Goal: Navigation & Orientation: Find specific page/section

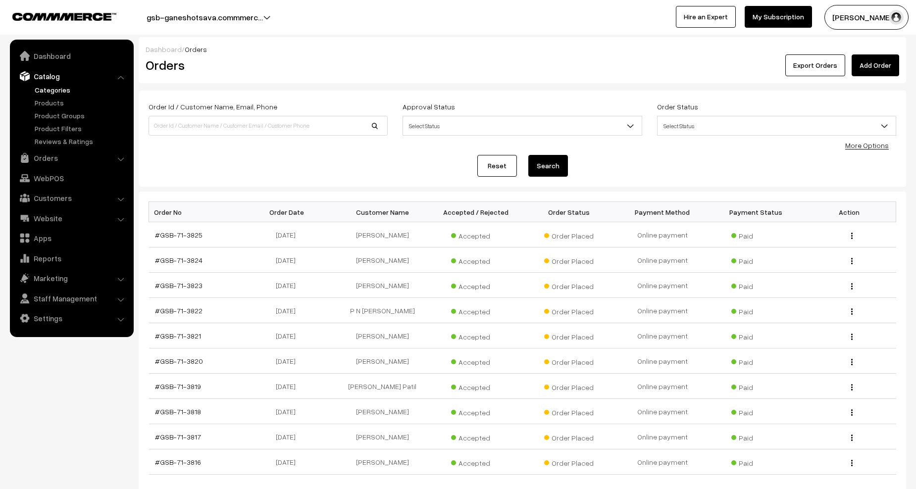
click at [51, 90] on link "Categories" at bounding box center [81, 90] width 98 height 10
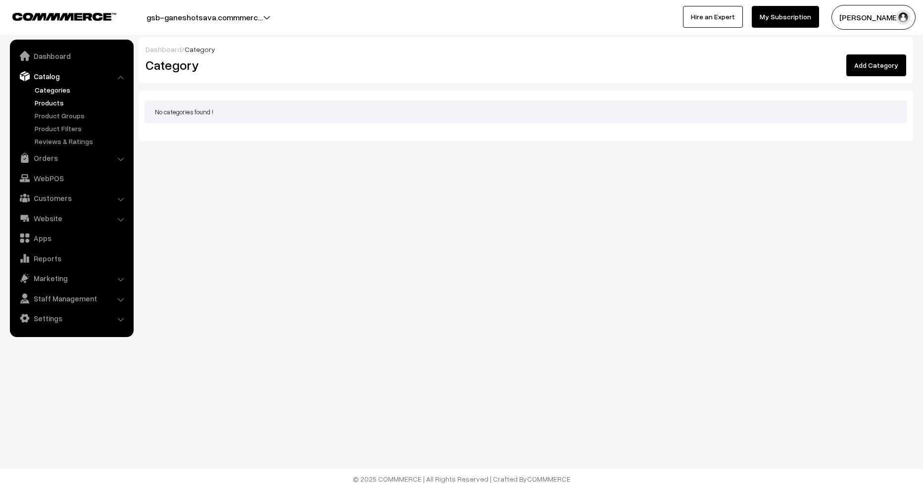
click at [47, 100] on link "Products" at bounding box center [81, 103] width 98 height 10
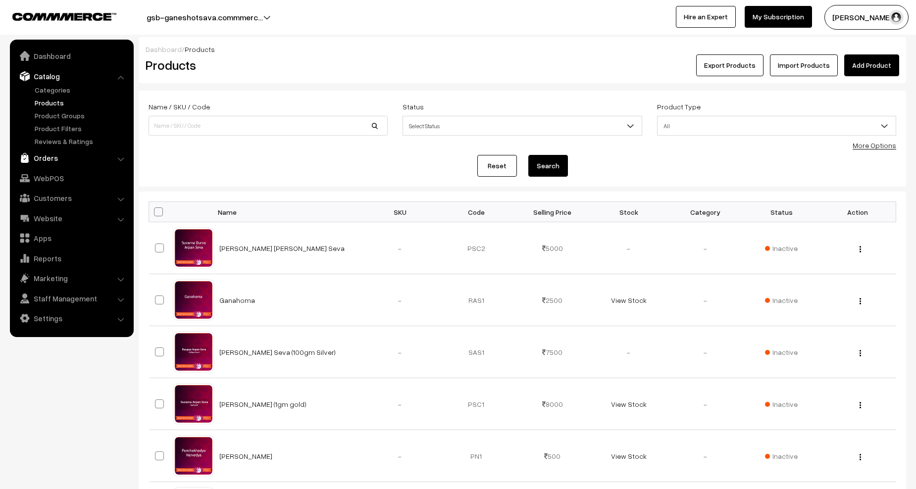
click at [41, 155] on link "Orders" at bounding box center [71, 158] width 118 height 18
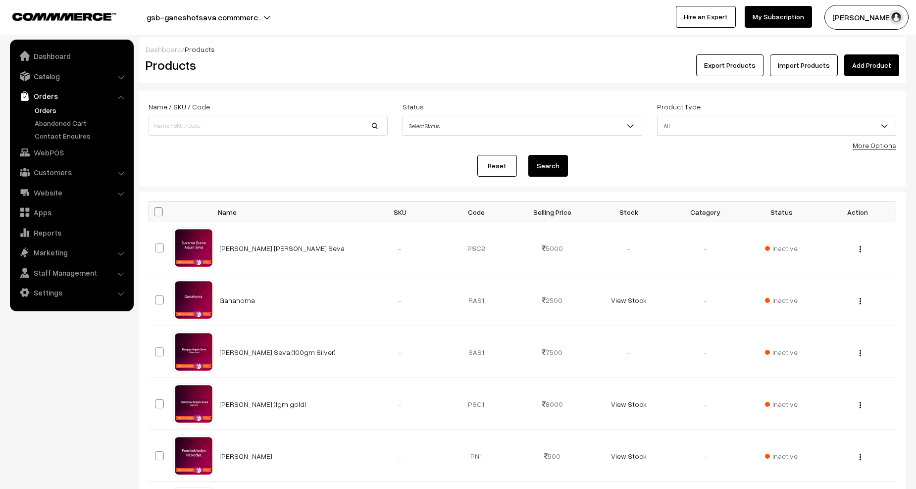
click at [45, 107] on link "Orders" at bounding box center [81, 110] width 98 height 10
